Goal: Information Seeking & Learning: Find specific fact

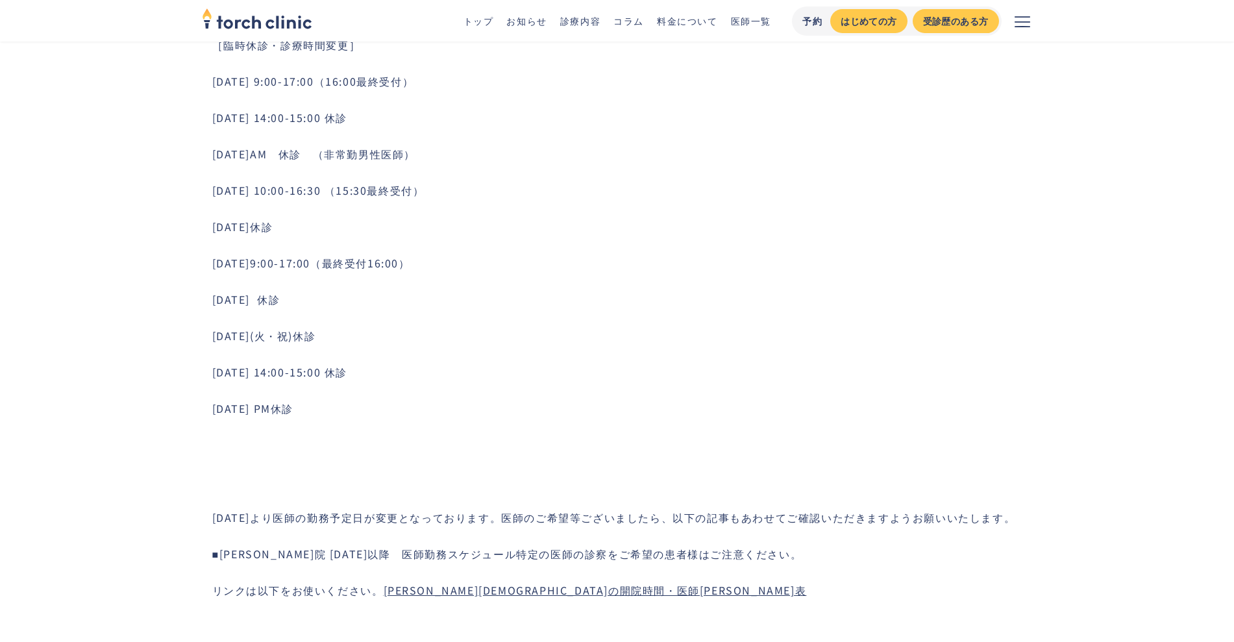
scroll to position [892, 0]
click at [419, 583] on link "[PERSON_NAME][DEMOGRAPHIC_DATA]の開院時間・医師[PERSON_NAME]表" at bounding box center [595, 590] width 423 height 16
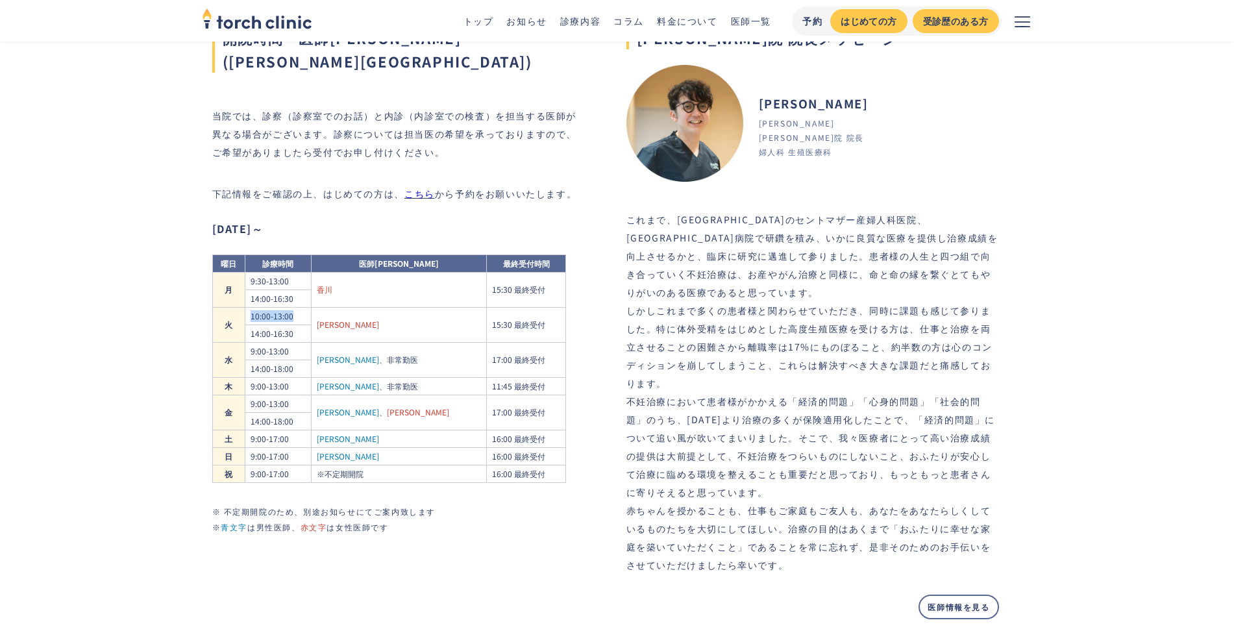
drag, startPoint x: 261, startPoint y: 291, endPoint x: 304, endPoint y: 292, distance: 42.9
click at [304, 307] on td "10:00-13:00" at bounding box center [278, 316] width 66 height 18
copy td "10:00-13:00"
click at [270, 307] on td "10:00-13:00" at bounding box center [278, 316] width 66 height 18
drag, startPoint x: 265, startPoint y: 295, endPoint x: 304, endPoint y: 305, distance: 39.7
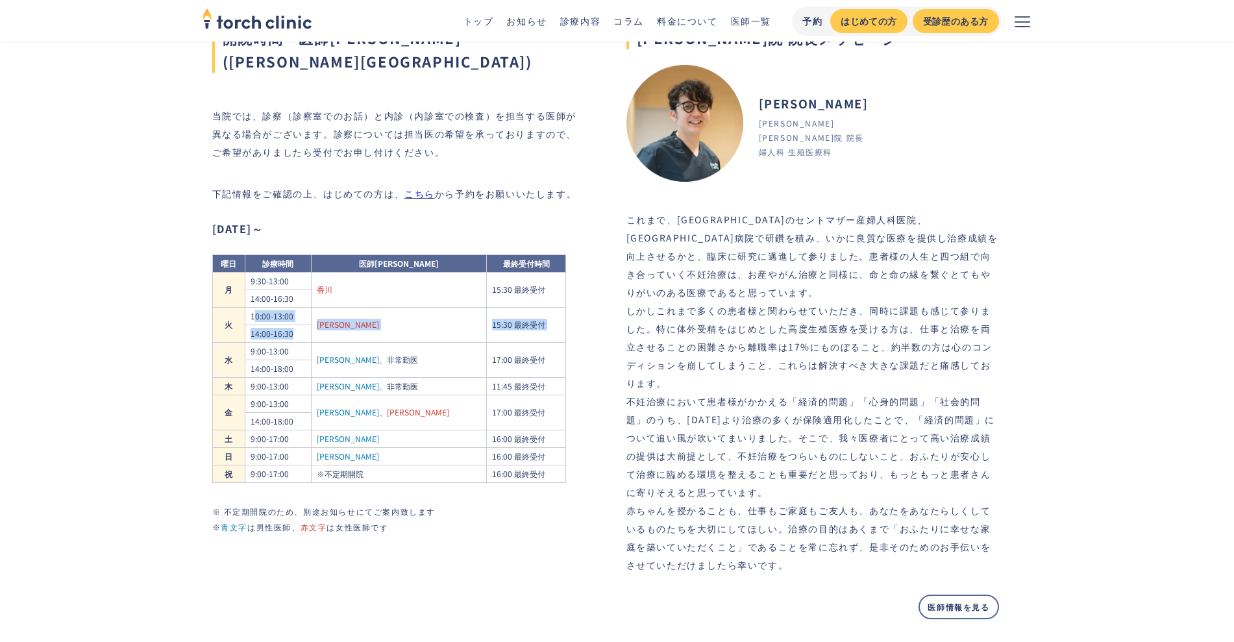
click at [304, 305] on tbody "月 9:30-13:00 香川 15:30 最終受付 14:00-16:30 火 10:00-13:00 森嶋 15:30 最終受付 14:00-16:30 …" at bounding box center [388, 377] width 353 height 210
click at [284, 307] on td "10:00-13:00" at bounding box center [278, 316] width 66 height 18
drag, startPoint x: 263, startPoint y: 294, endPoint x: 311, endPoint y: 306, distance: 49.4
click at [311, 306] on tbody "月 9:30-13:00 香川 15:30 最終受付 14:00-16:30 火 10:00-13:00 森嶋 15:30 最終受付 14:00-16:30 …" at bounding box center [388, 377] width 353 height 210
copy tbody "10:00-13:00 森嶋 15:30 最終受付 14:00-16:30"
